Goal: Use online tool/utility: Utilize a website feature to perform a specific function

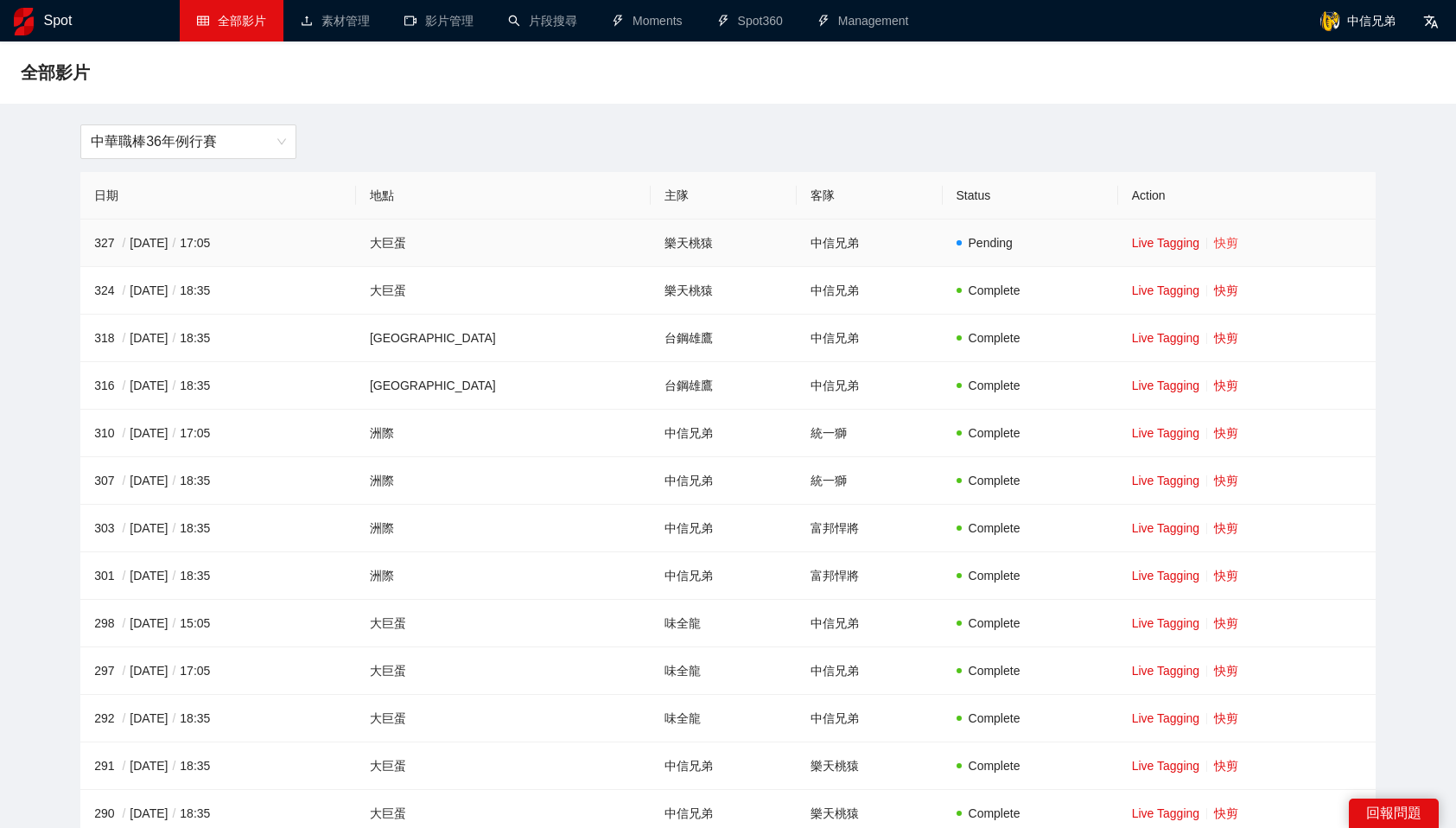
click at [1214, 249] on link "快剪" at bounding box center [1226, 242] width 24 height 14
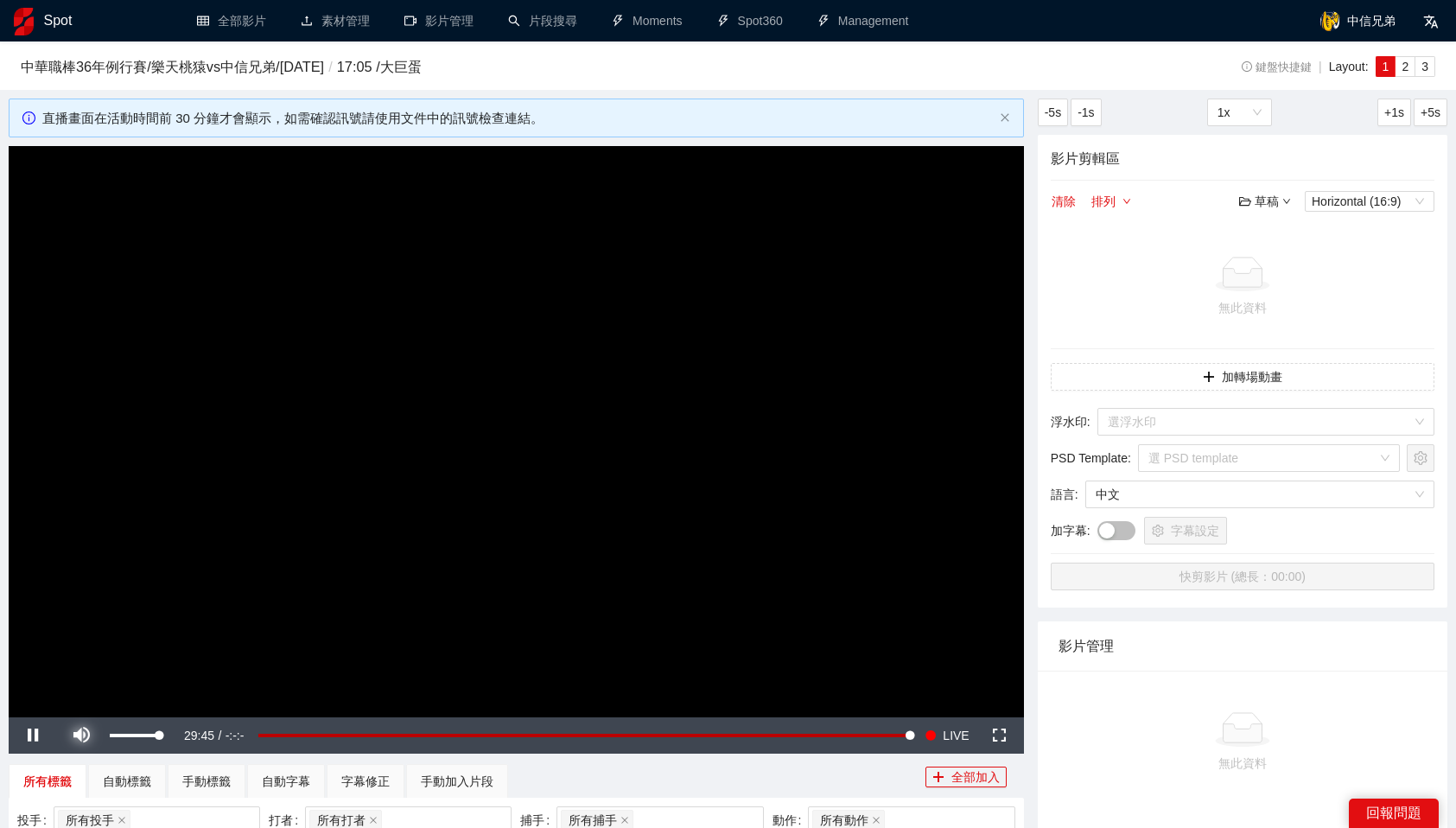
click at [76, 735] on span "Video Player" at bounding box center [81, 735] width 49 height 0
click at [1206, 419] on input "search" at bounding box center [1260, 421] width 304 height 26
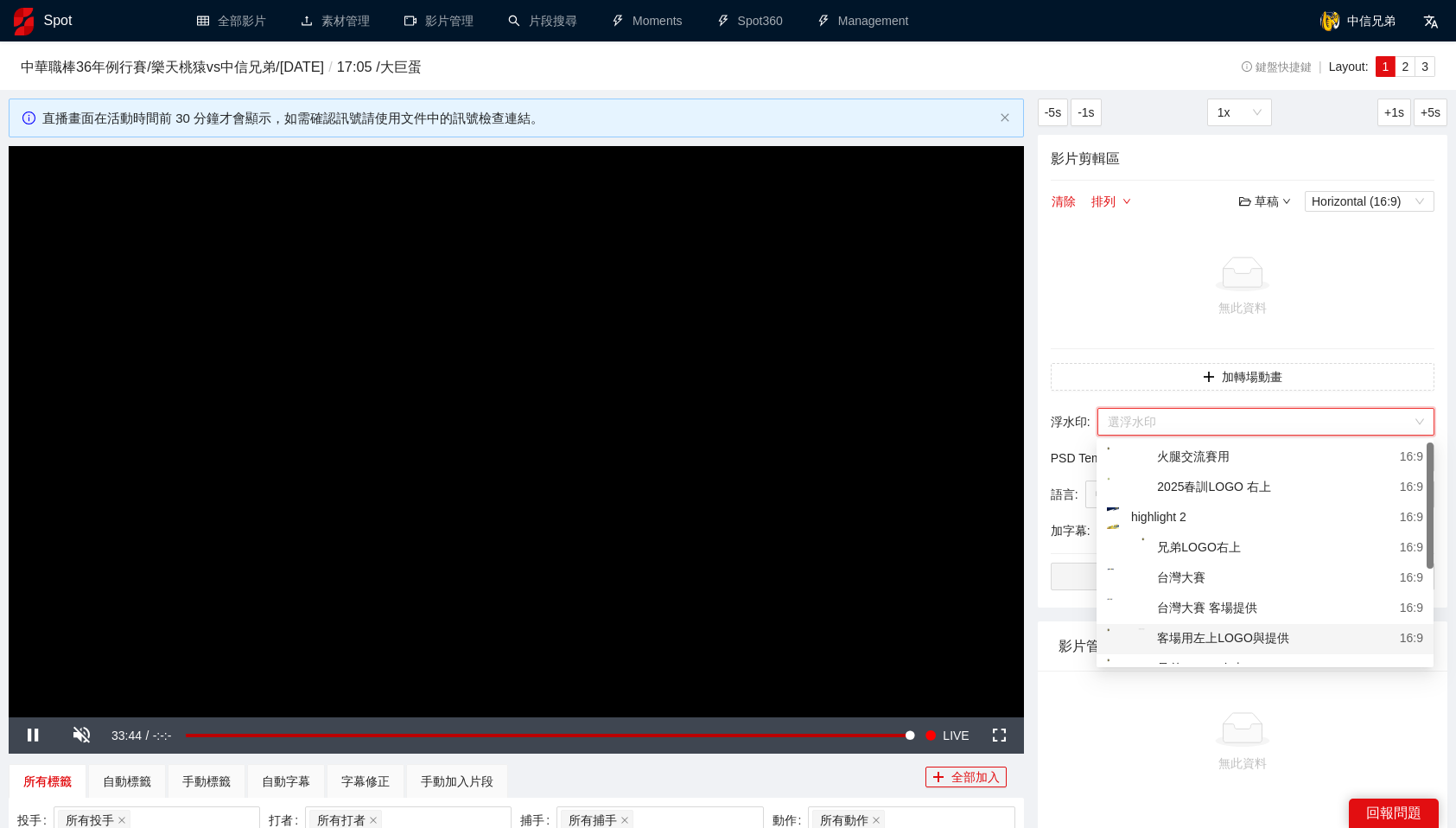
click at [1231, 629] on div "客場用左上LOGO與提供" at bounding box center [1198, 639] width 183 height 22
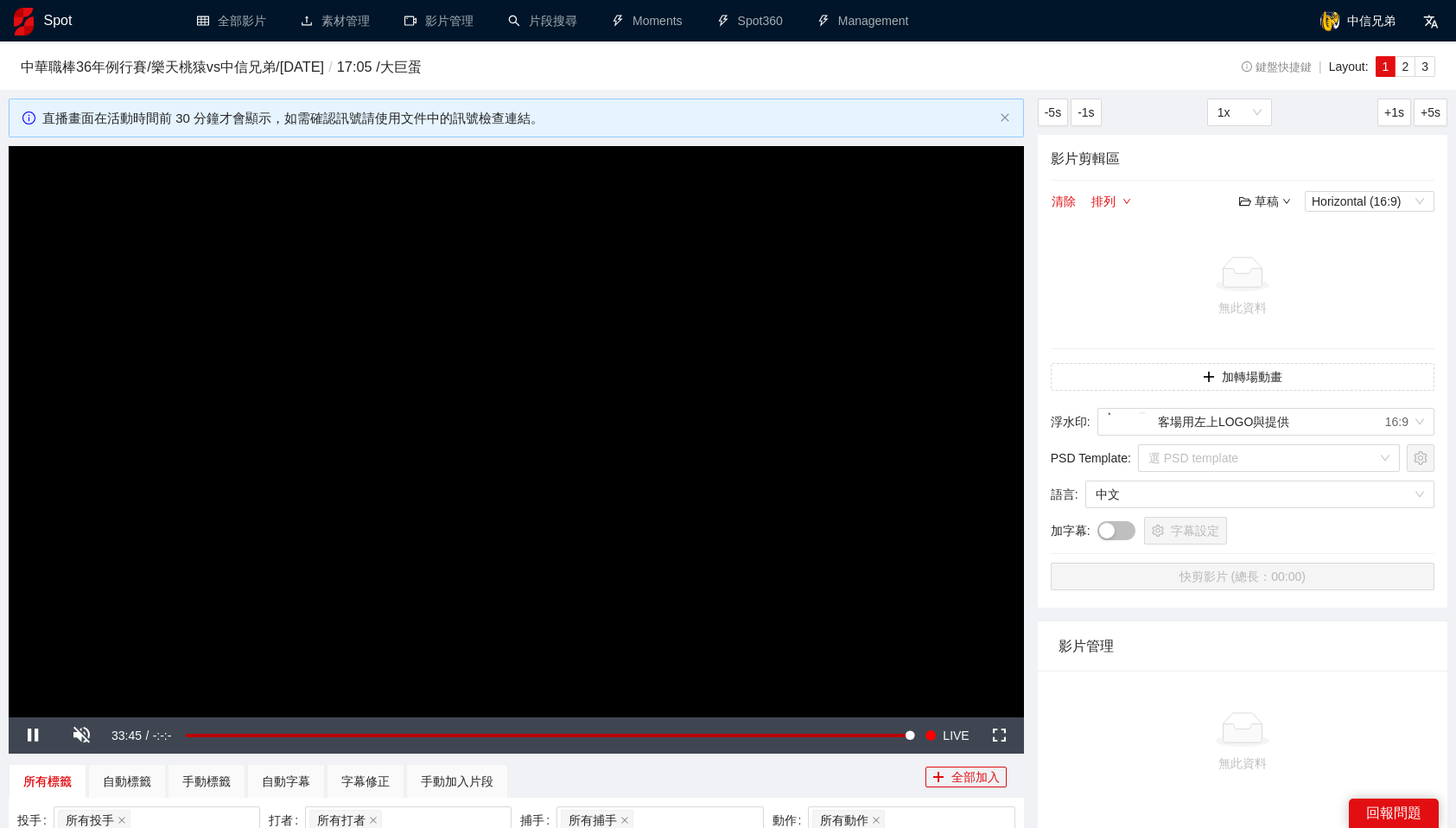
click at [885, 776] on div "所有標籤 自動標籤 手動標籤 自動字幕 字幕修正 手動加入片段" at bounding box center [467, 781] width 917 height 34
click at [903, 82] on div "中華職棒36年例行賽 / 樂天桃猿 vs 中信兄弟 / [DATE] / 17:05 / [GEOGRAPHIC_DATA]" at bounding box center [585, 70] width 1129 height 30
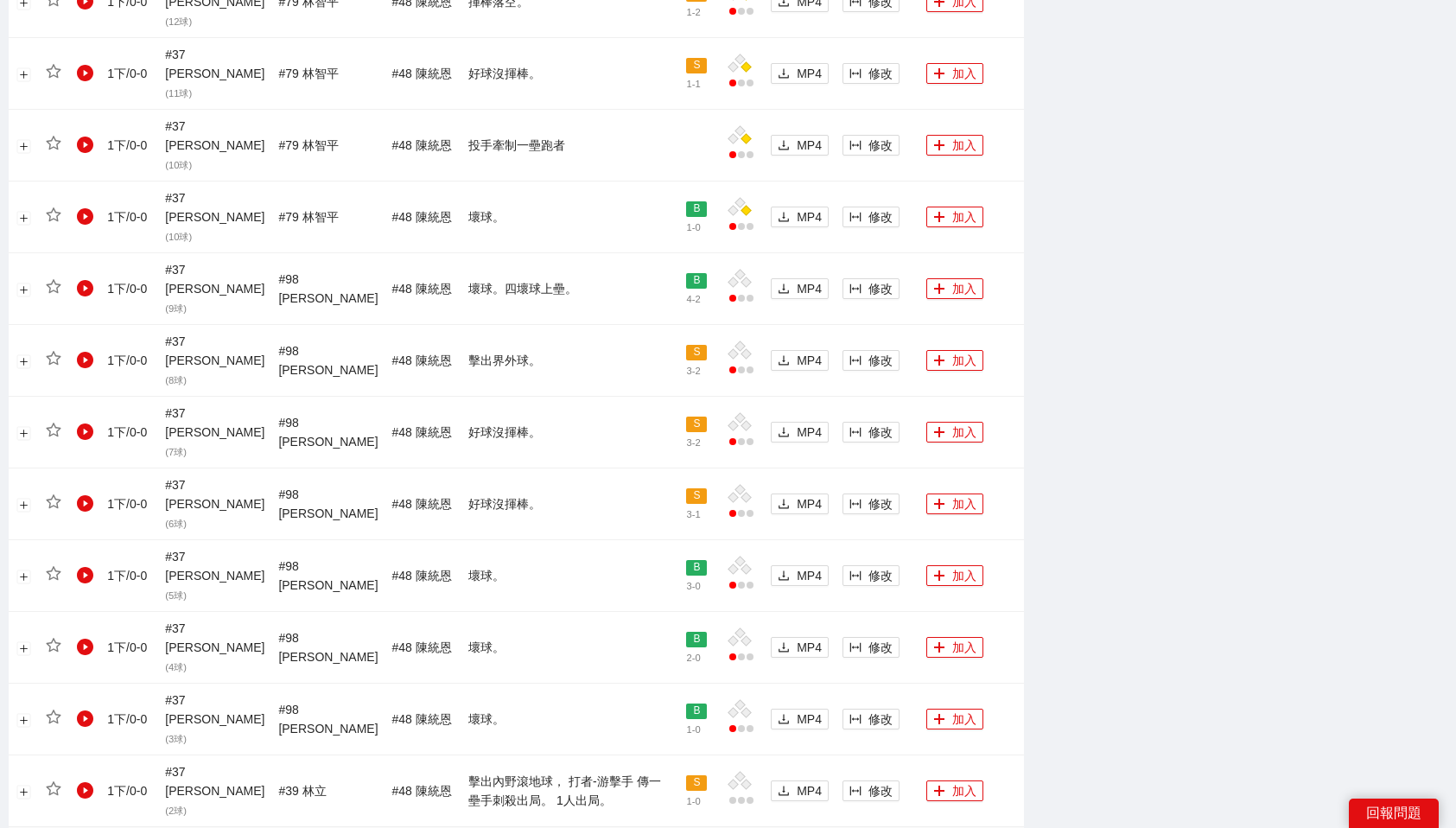
scroll to position [1452, 0]
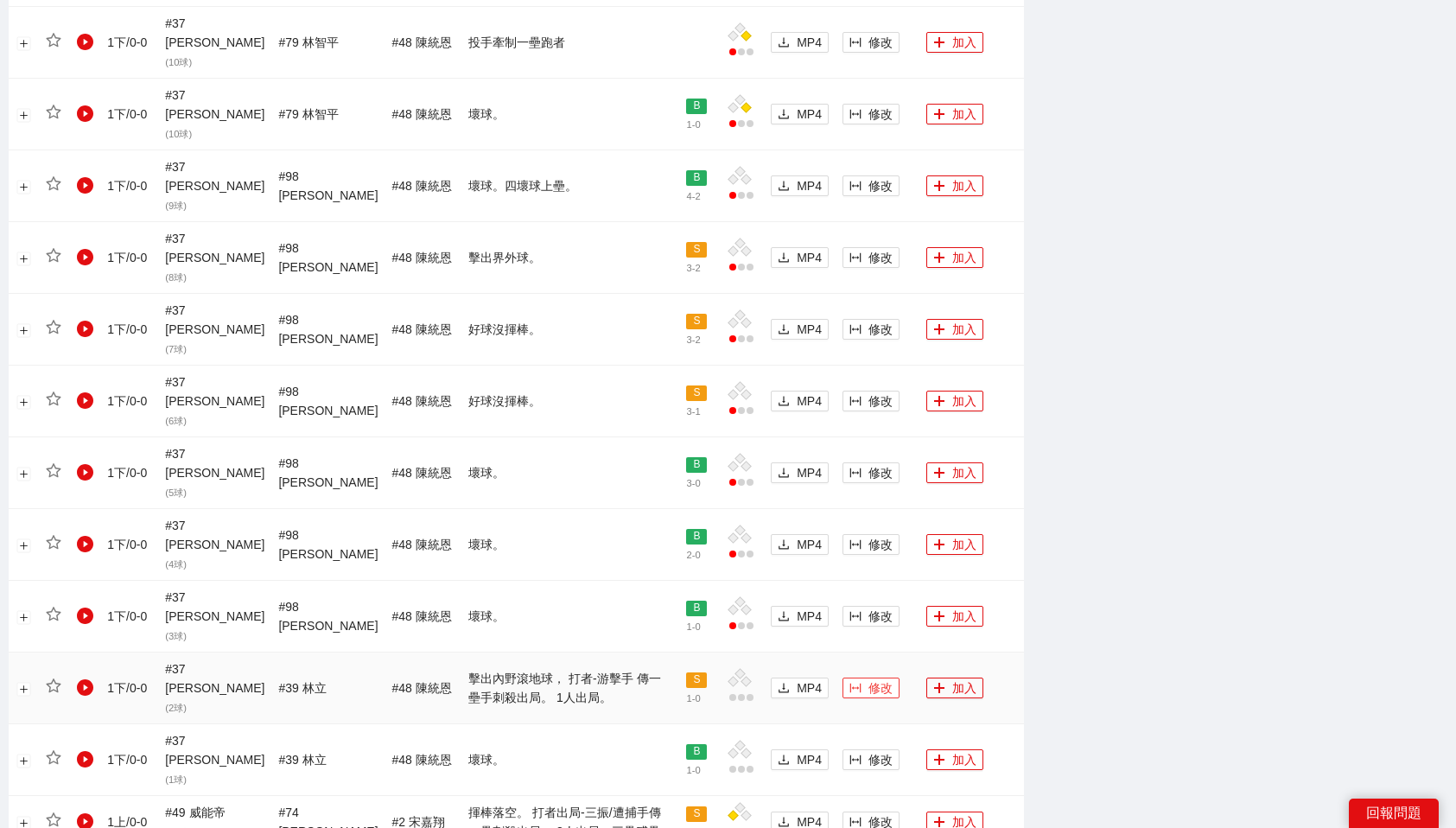
click at [875, 679] on span "修改" at bounding box center [880, 688] width 24 height 19
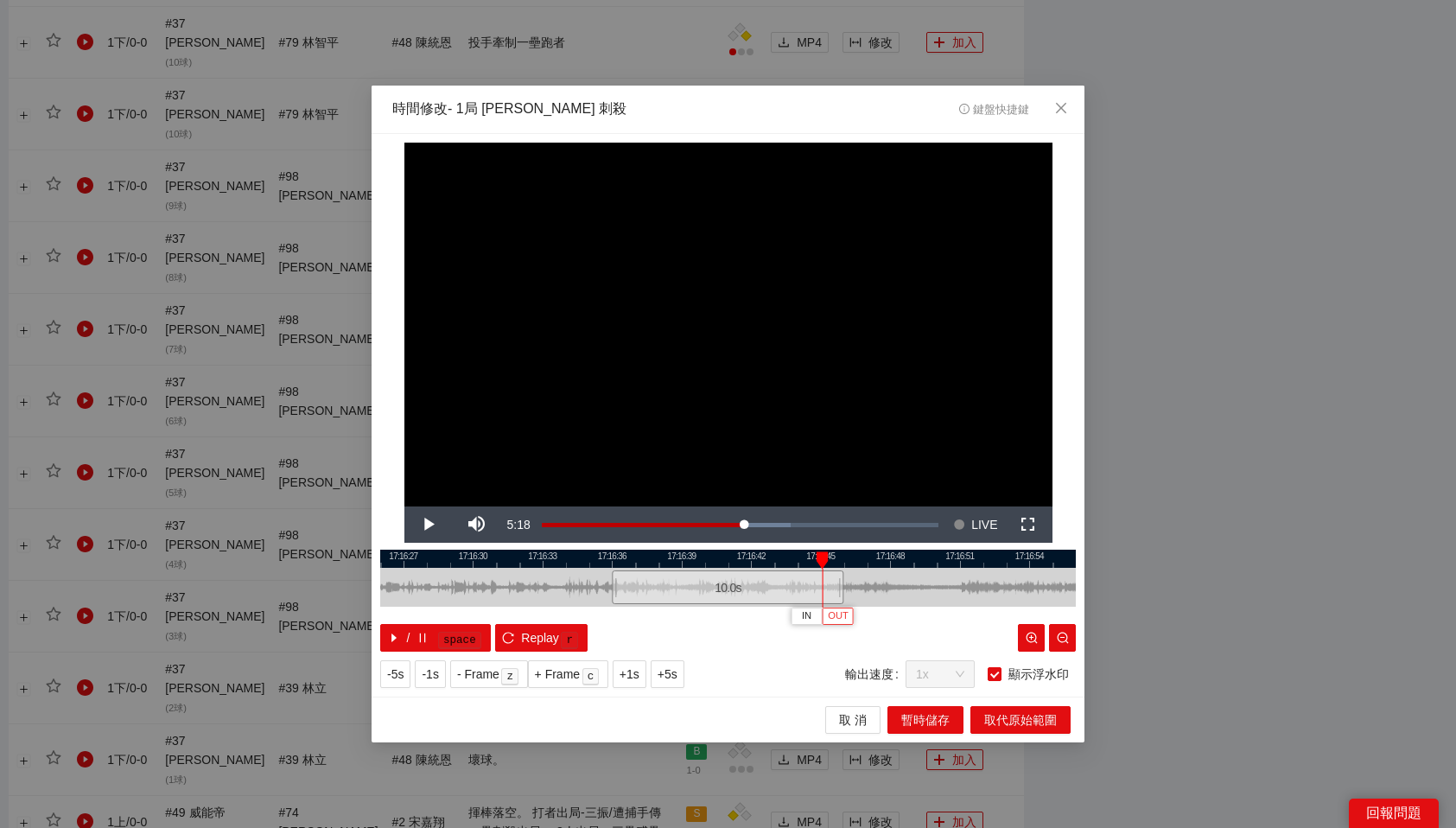
click at [839, 614] on span "OUT" at bounding box center [838, 616] width 21 height 15
click at [1028, 714] on span "取代原始範圍" at bounding box center [1020, 719] width 73 height 19
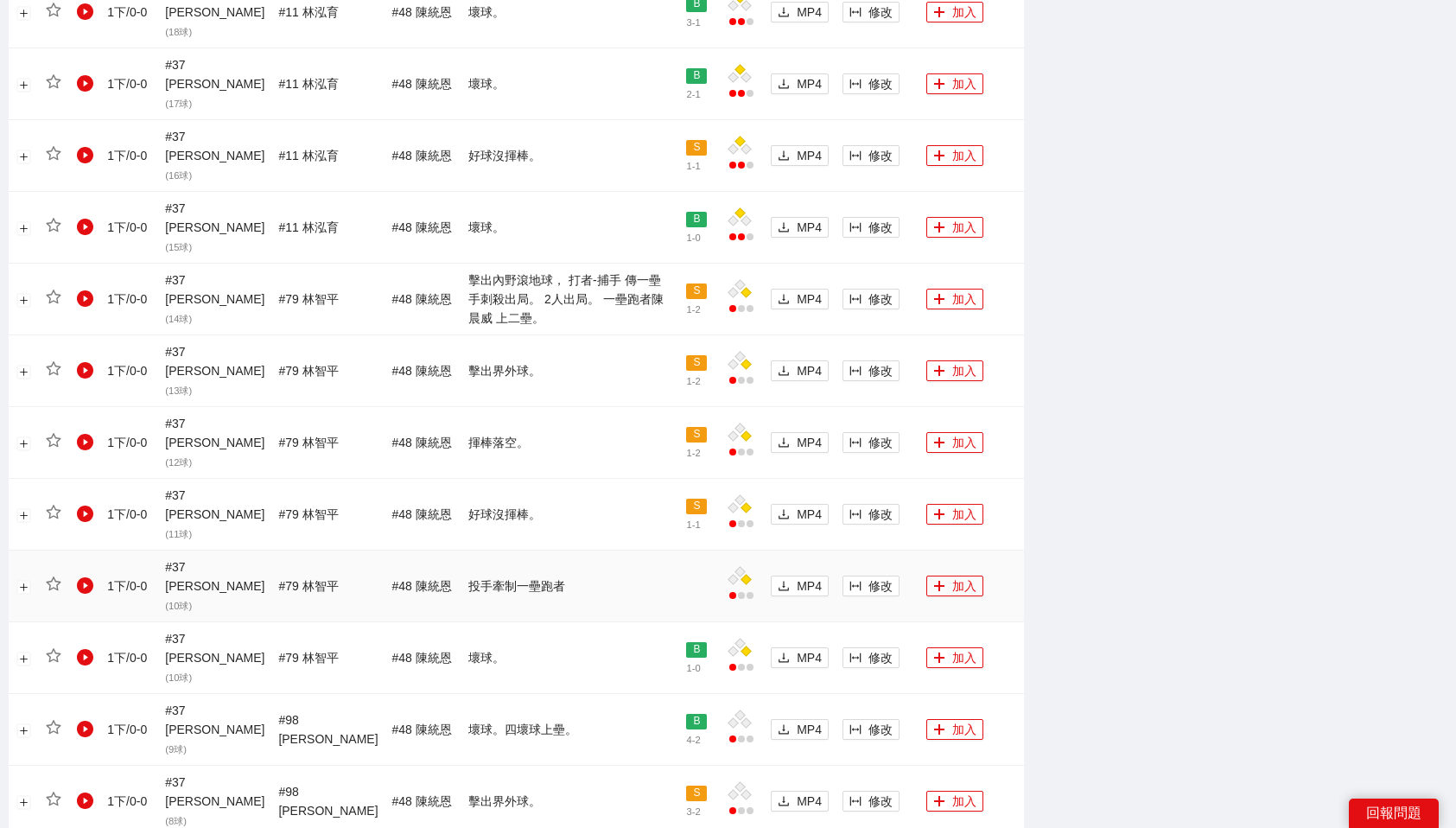
scroll to position [1124, 0]
click at [877, 289] on span "修改" at bounding box center [880, 298] width 24 height 19
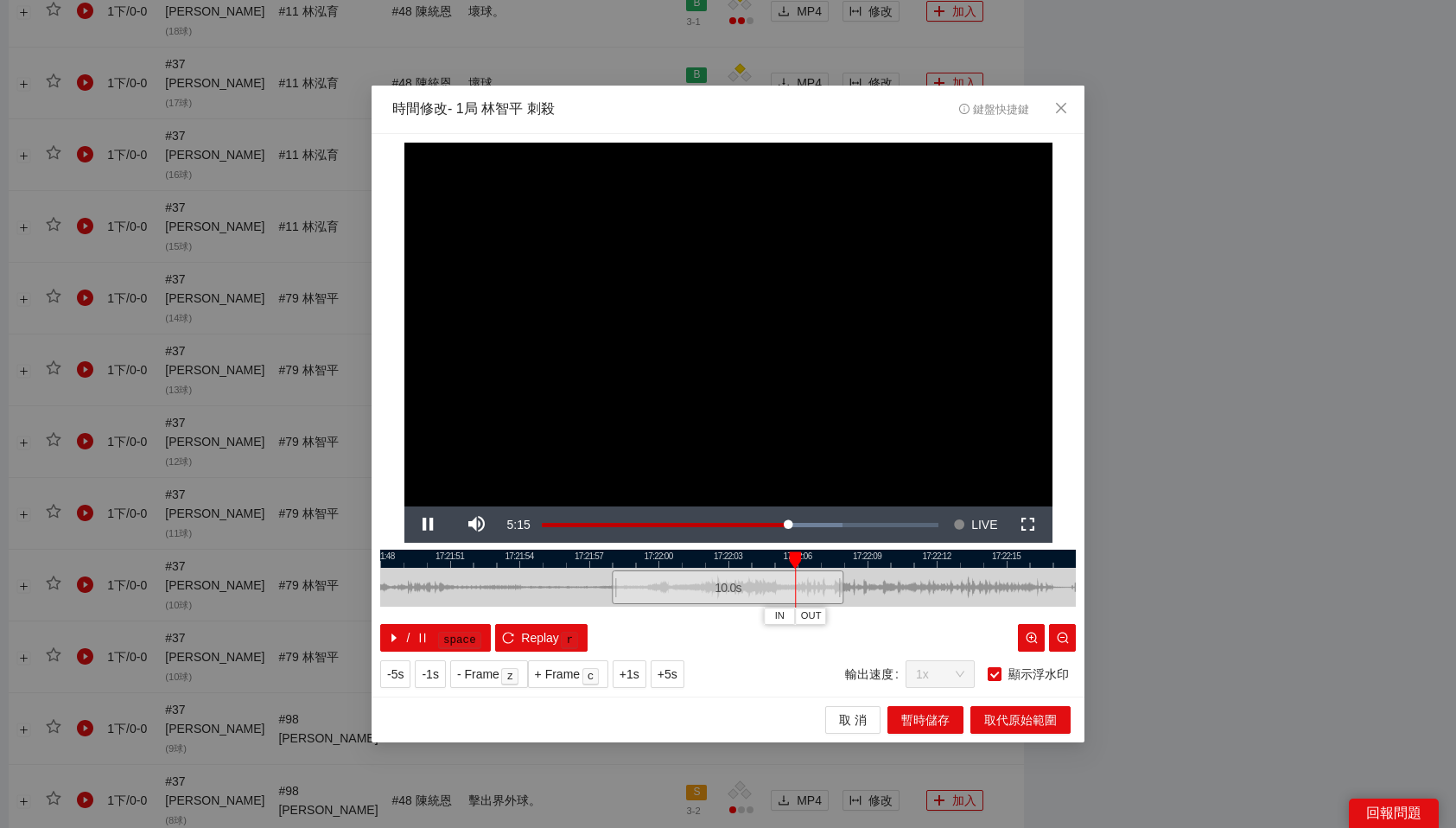
click at [616, 554] on div at bounding box center [728, 559] width 696 height 18
click at [849, 612] on span "OUT" at bounding box center [847, 616] width 21 height 15
click at [904, 610] on span "OUT" at bounding box center [898, 616] width 21 height 15
click at [1004, 722] on span "取代原始範圍" at bounding box center [1020, 719] width 73 height 19
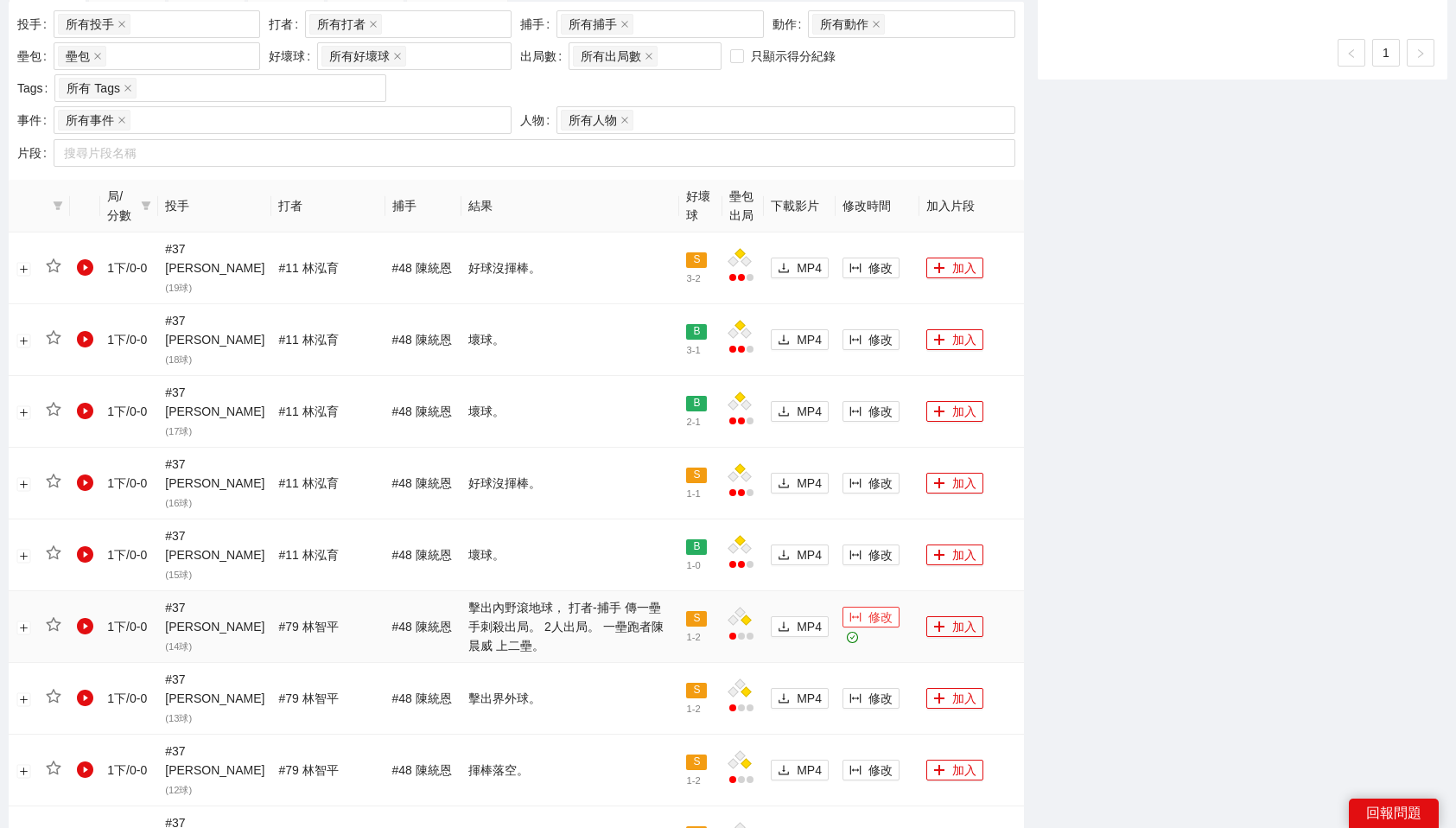
scroll to position [791, 0]
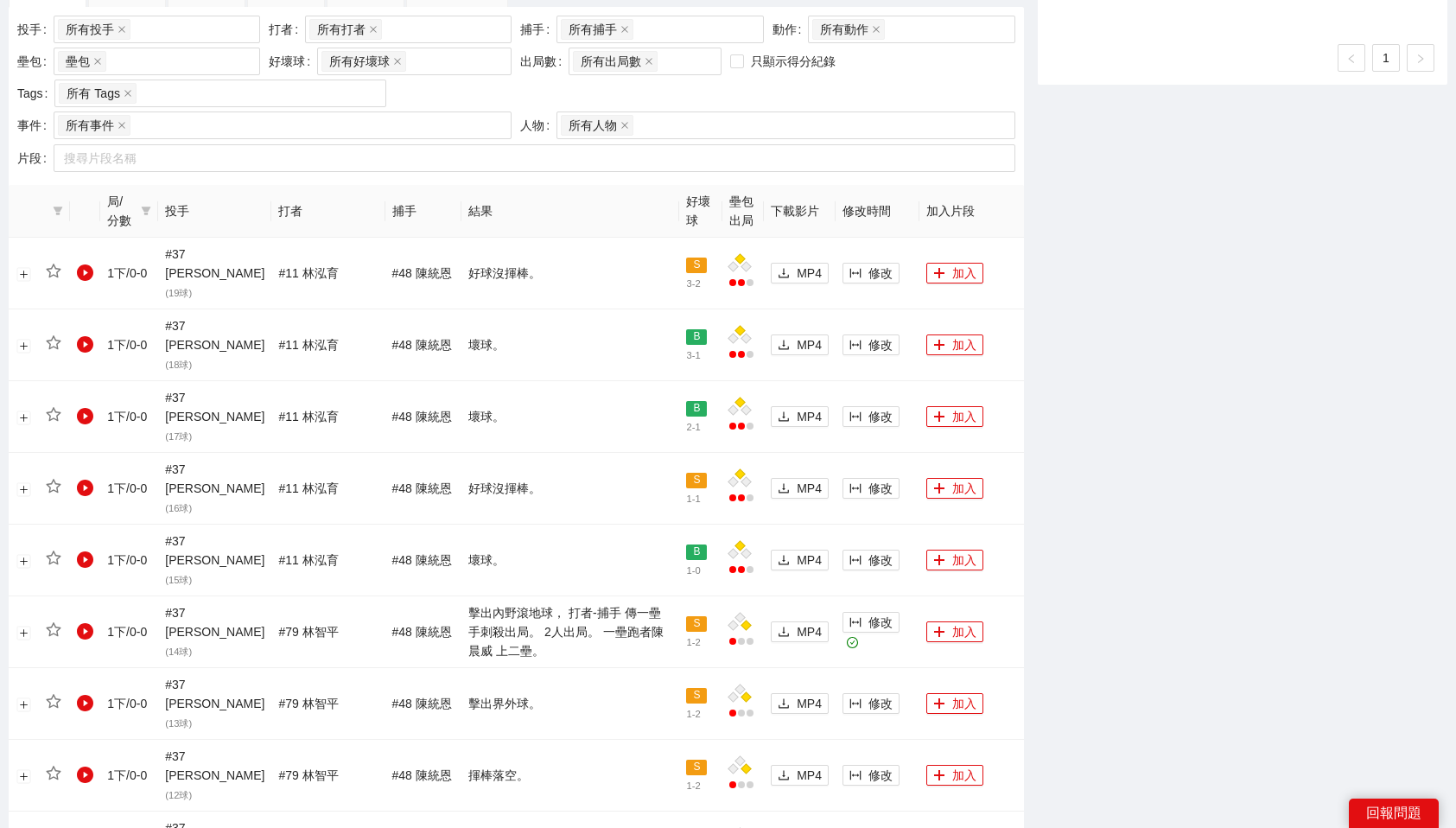
click at [1085, 529] on div "-5s -1s 1x +1s +5s 影片剪輯區 清除 排列 草稿 Horizontal (16:9) 無此資料 加轉場動畫 浮水印 : 客場用左上LOGO與…" at bounding box center [1243, 525] width 424 height 2434
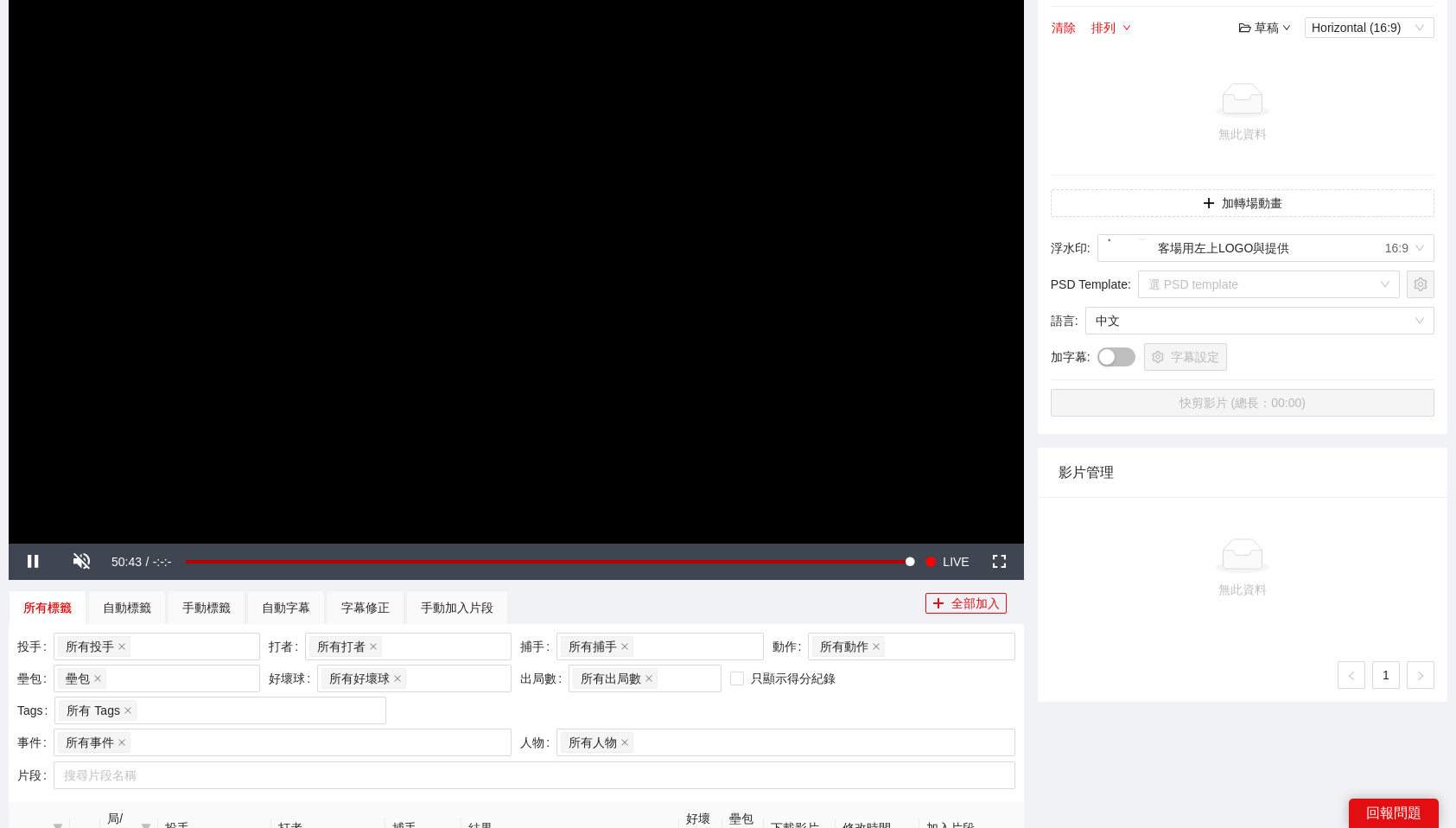
scroll to position [0, 0]
